Goal: Information Seeking & Learning: Understand process/instructions

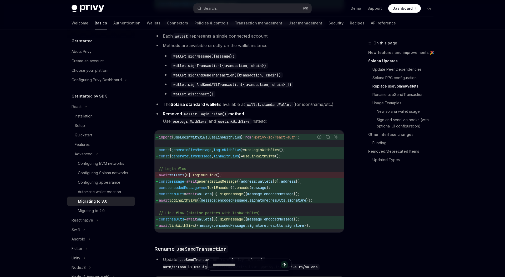
scroll to position [583, 0]
click at [183, 190] on span "encodedMessage" at bounding box center [183, 187] width 29 height 5
copy code "const encodedMessage = new TextEncoder (). encode ( message );"
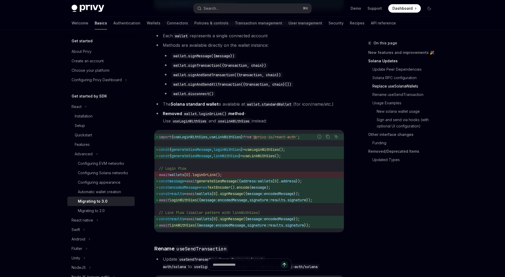
click at [183, 196] on span "results" at bounding box center [176, 193] width 15 height 5
click at [197, 202] on span "loginWithSiws" at bounding box center [182, 200] width 27 height 5
